Goal: Information Seeking & Learning: Learn about a topic

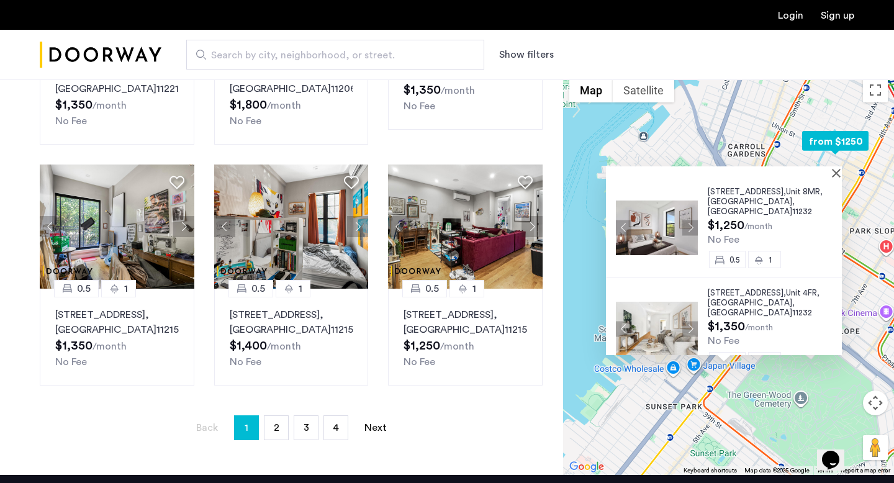
scroll to position [79, 0]
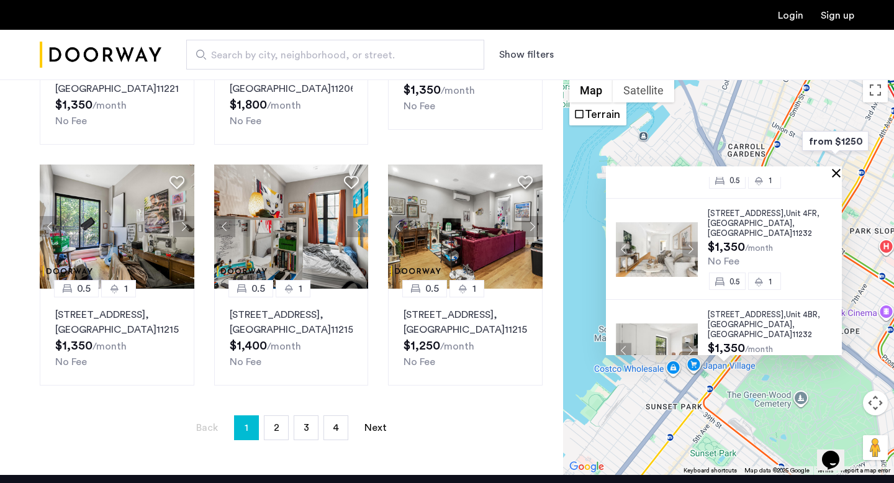
click at [841, 169] on button "Close" at bounding box center [838, 172] width 9 height 9
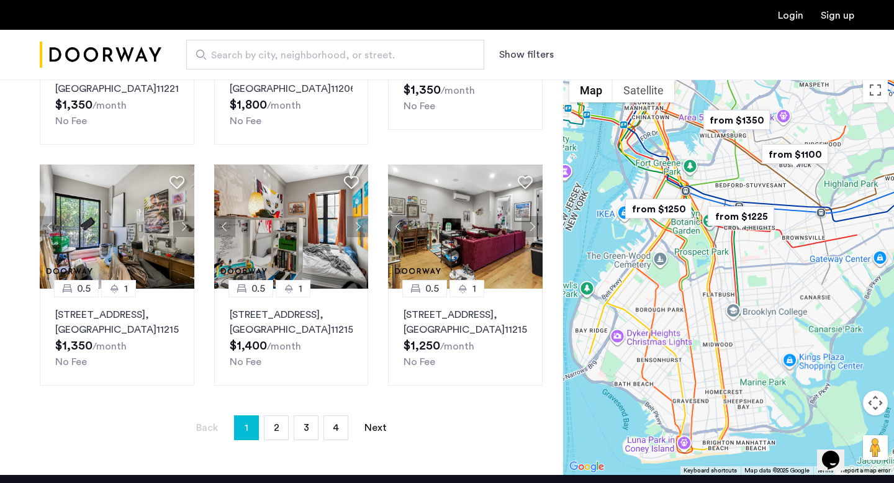
drag, startPoint x: 874, startPoint y: 165, endPoint x: 780, endPoint y: 205, distance: 102.4
click at [780, 206] on div "To navigate, press the arrow keys." at bounding box center [728, 273] width 331 height 404
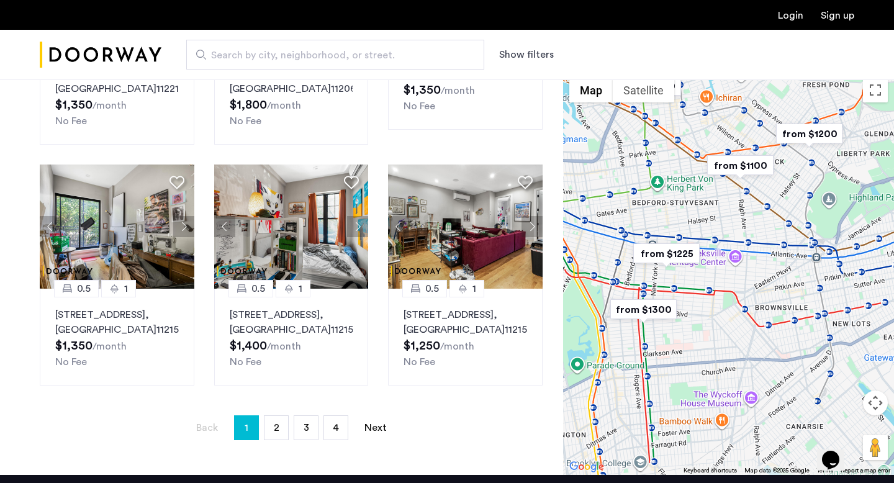
drag, startPoint x: 870, startPoint y: 129, endPoint x: 835, endPoint y: 163, distance: 49.2
click at [836, 165] on div "To navigate, press the arrow keys." at bounding box center [728, 273] width 331 height 404
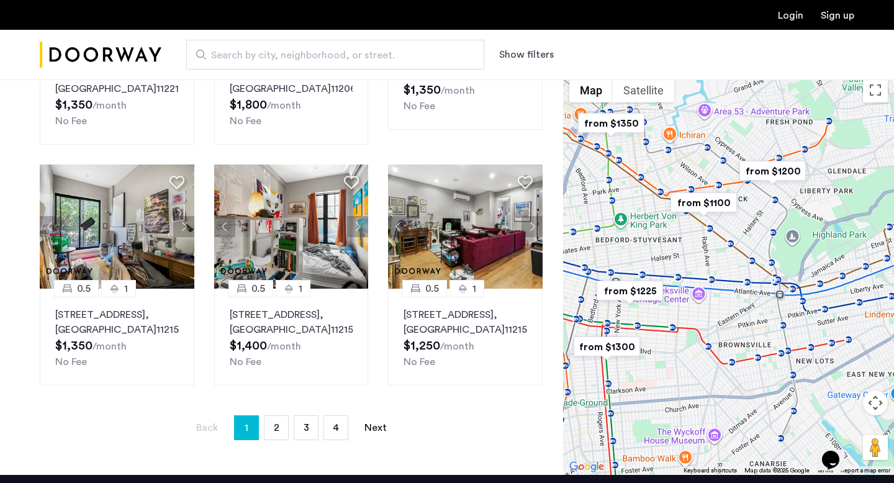
click at [794, 176] on img "from $1200" at bounding box center [772, 171] width 76 height 28
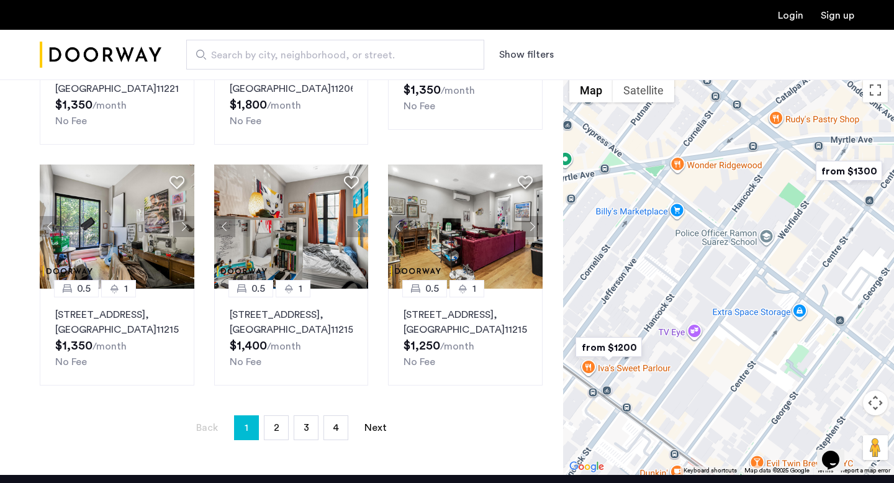
click at [852, 165] on img "from $1300" at bounding box center [849, 171] width 76 height 28
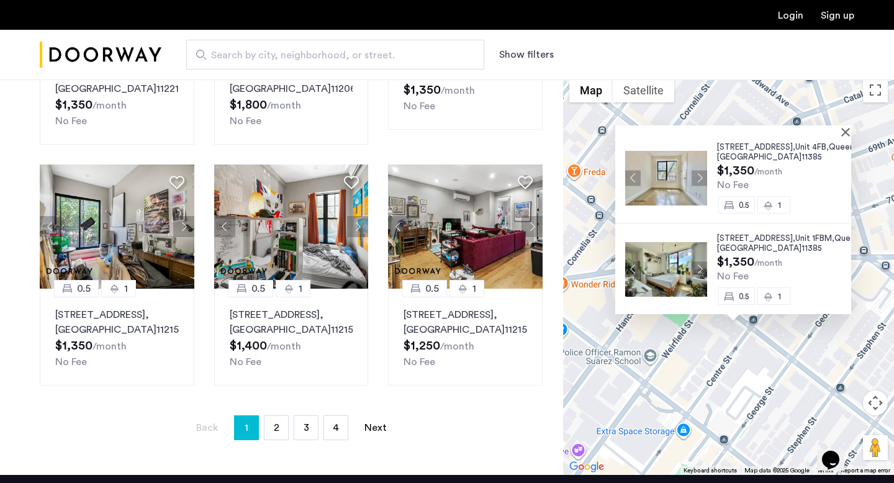
scroll to position [804, 0]
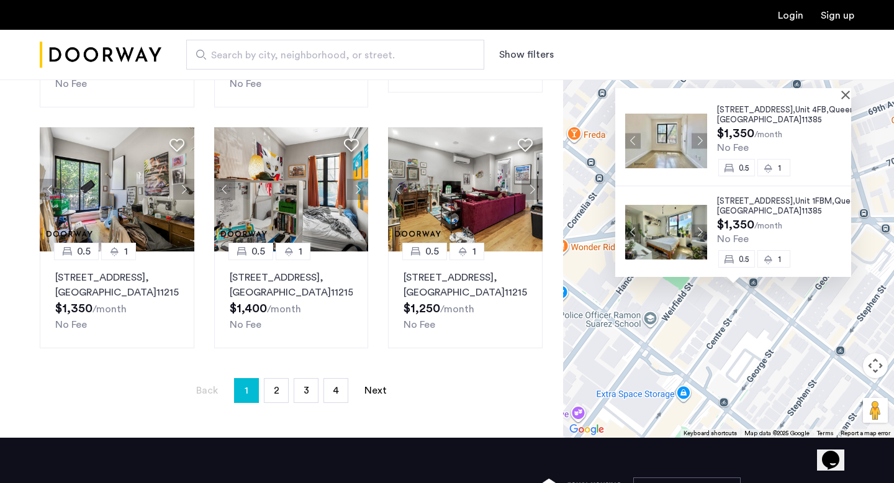
click at [859, 97] on div "961 Seneca Avenue, Unit 4FFL, Queens , NY 11385 $1,300 /month No Fee 0.5 1 961 …" at bounding box center [728, 236] width 331 height 404
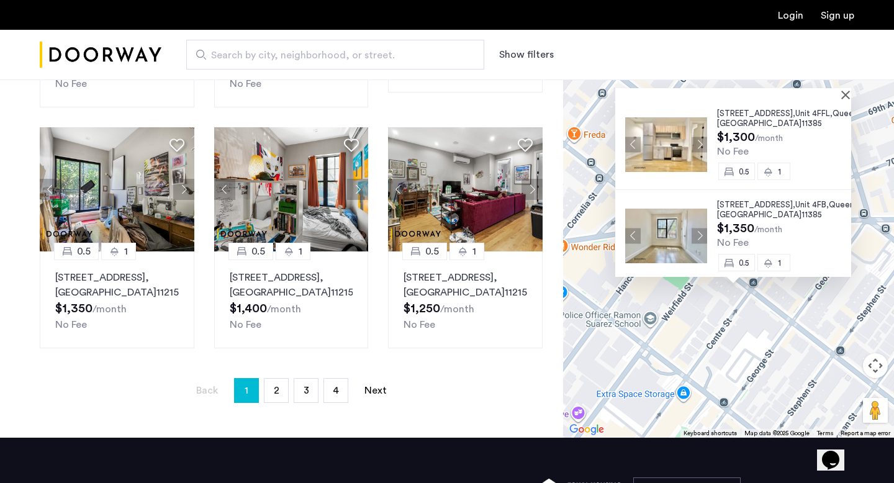
click at [850, 90] on div at bounding box center [733, 93] width 236 height 11
click at [850, 96] on button "Close" at bounding box center [848, 94] width 9 height 9
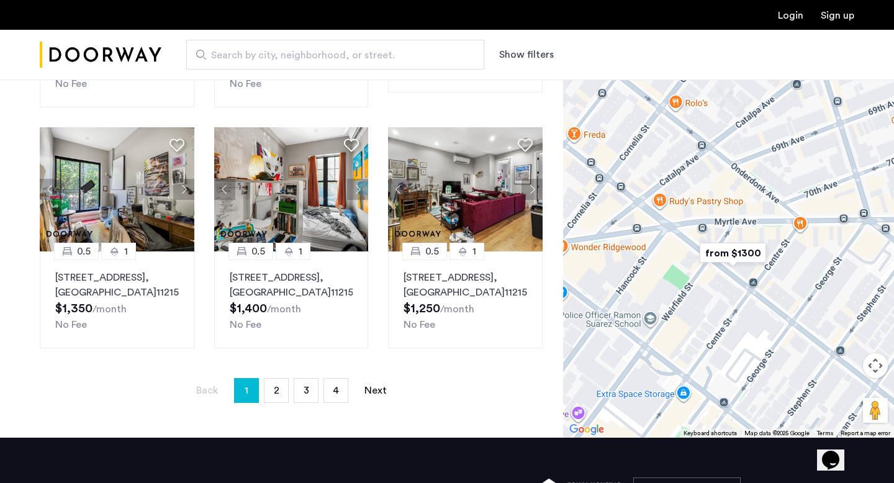
drag, startPoint x: 803, startPoint y: 178, endPoint x: 810, endPoint y: 228, distance: 50.1
click at [810, 228] on div "To navigate, press the arrow keys." at bounding box center [728, 236] width 331 height 404
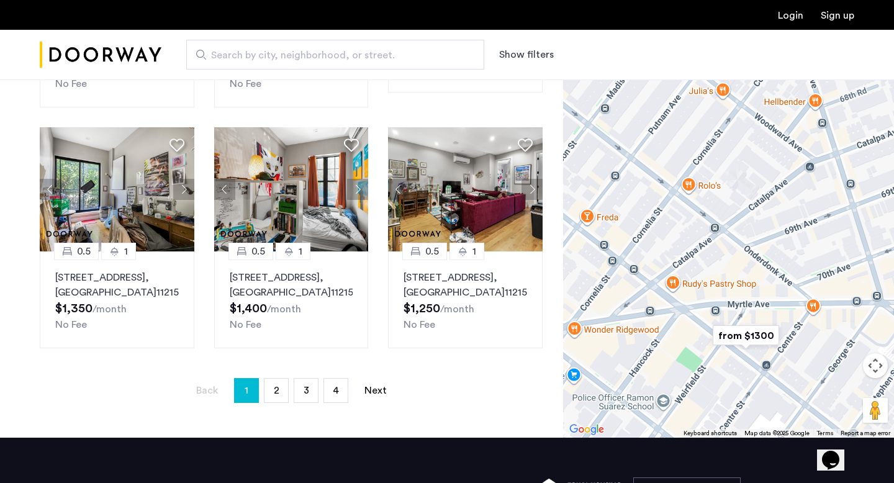
click at [764, 354] on div at bounding box center [728, 236] width 331 height 404
click at [765, 339] on img "from $1300" at bounding box center [746, 336] width 76 height 28
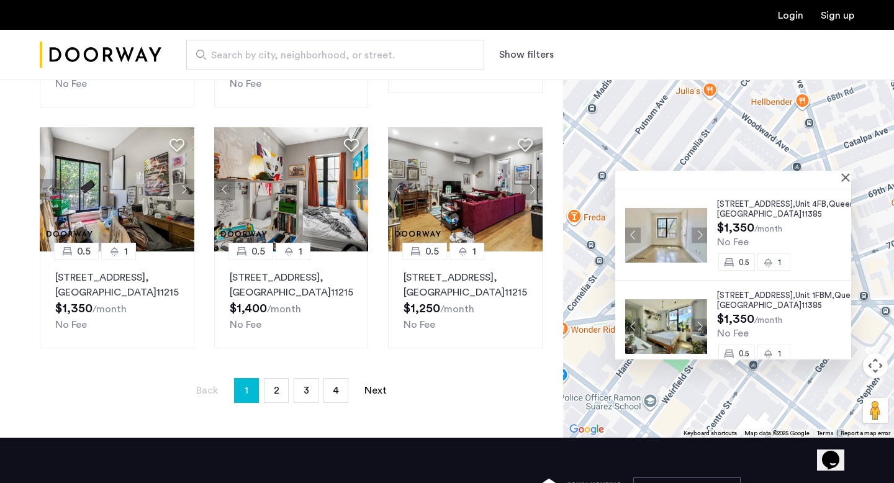
scroll to position [99, 0]
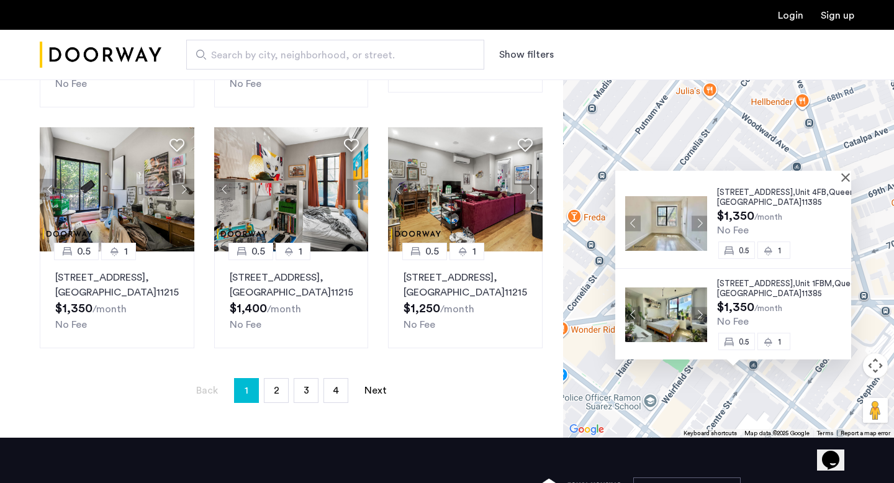
click at [803, 286] on span "Unit 1FBM," at bounding box center [814, 283] width 39 height 8
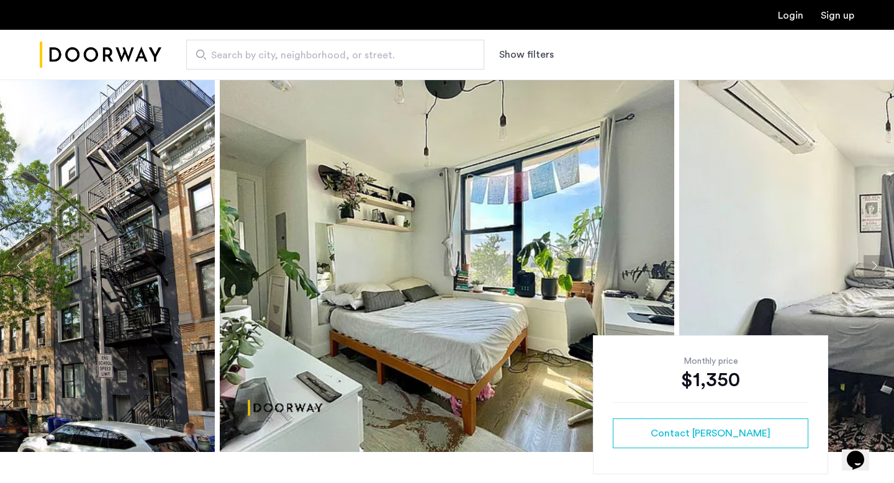
scroll to position [171, 0]
